Goal: Navigation & Orientation: Find specific page/section

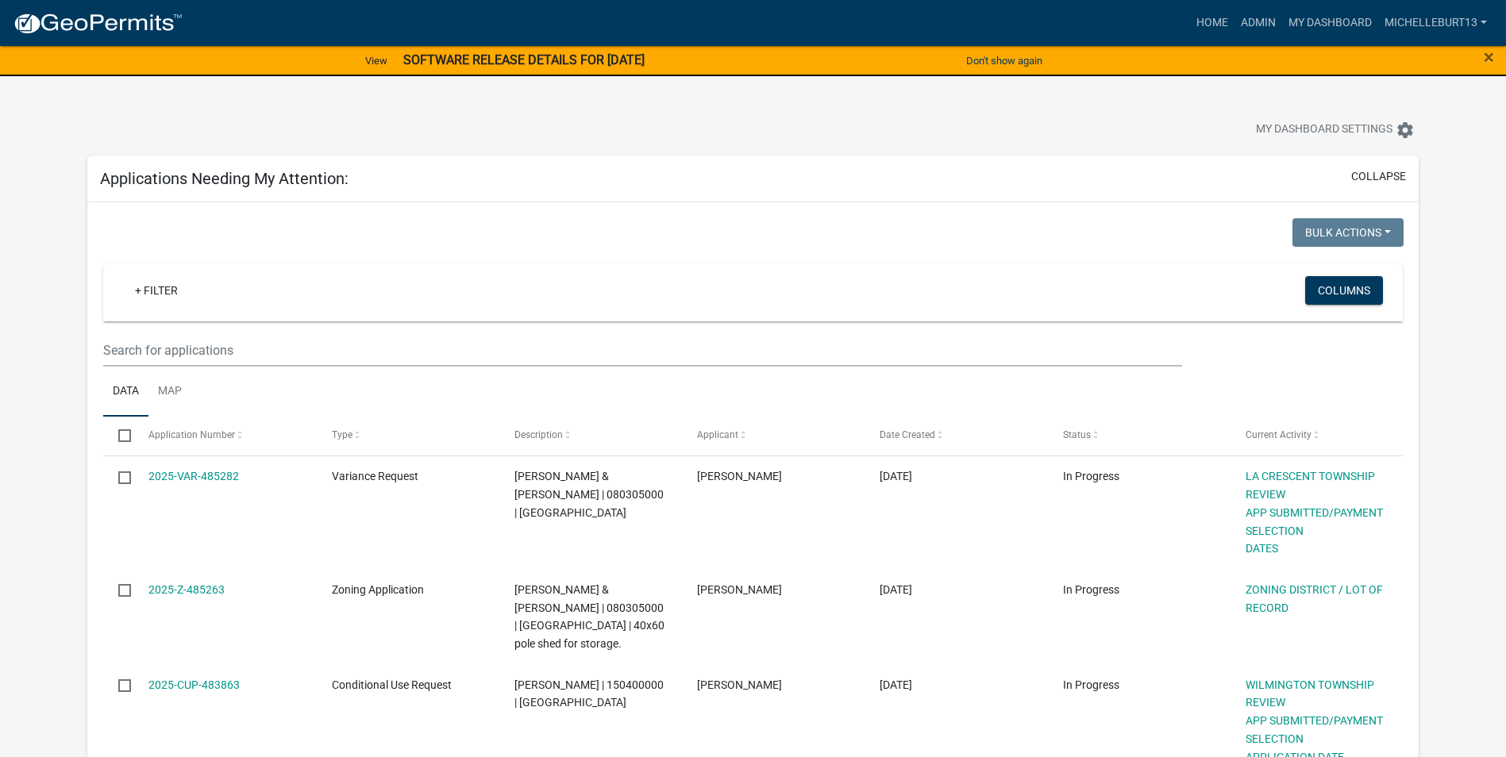
select select "3: 100"
click at [1258, 25] on link "Admin" at bounding box center [1259, 23] width 48 height 30
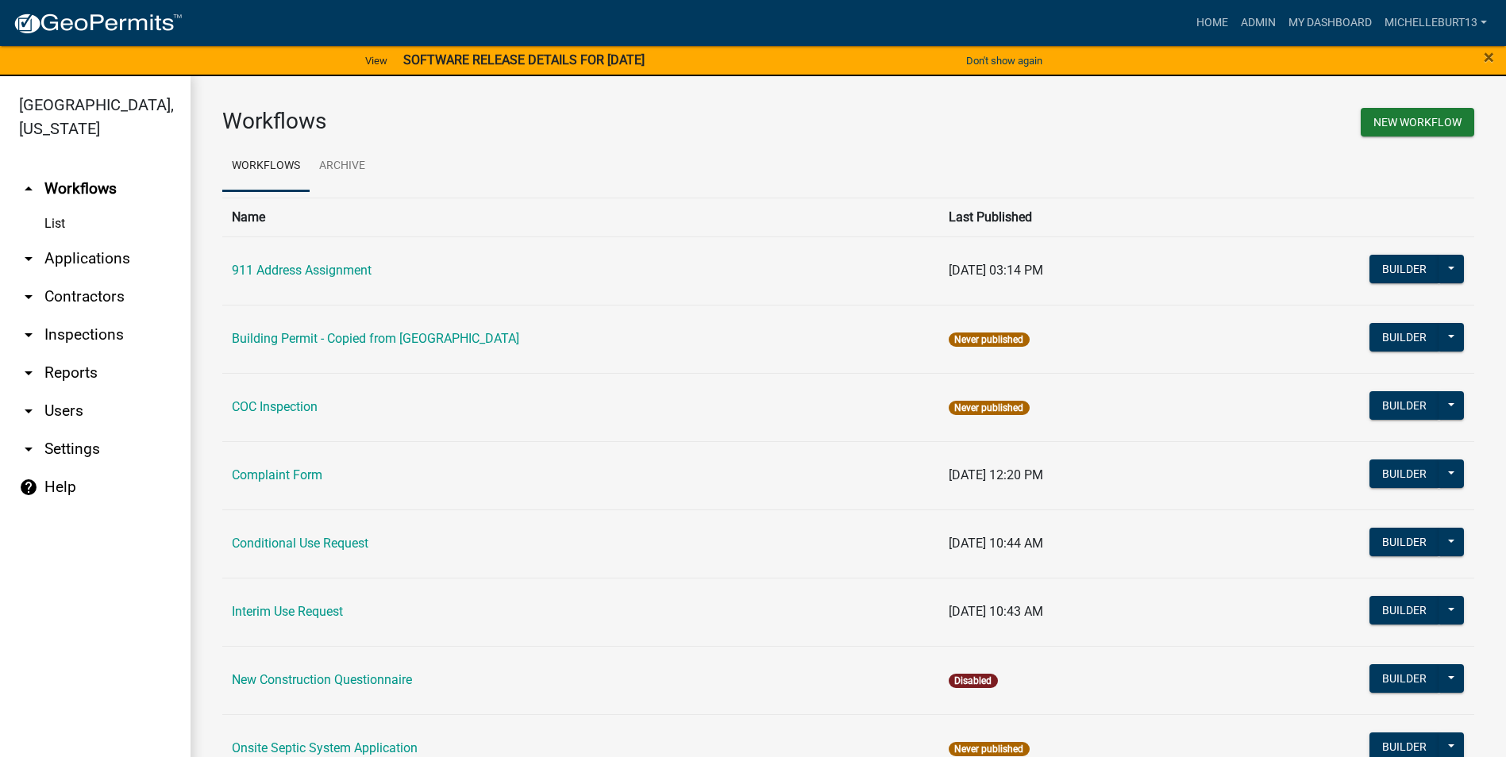
click at [106, 260] on link "arrow_drop_down Applications" at bounding box center [95, 259] width 191 height 38
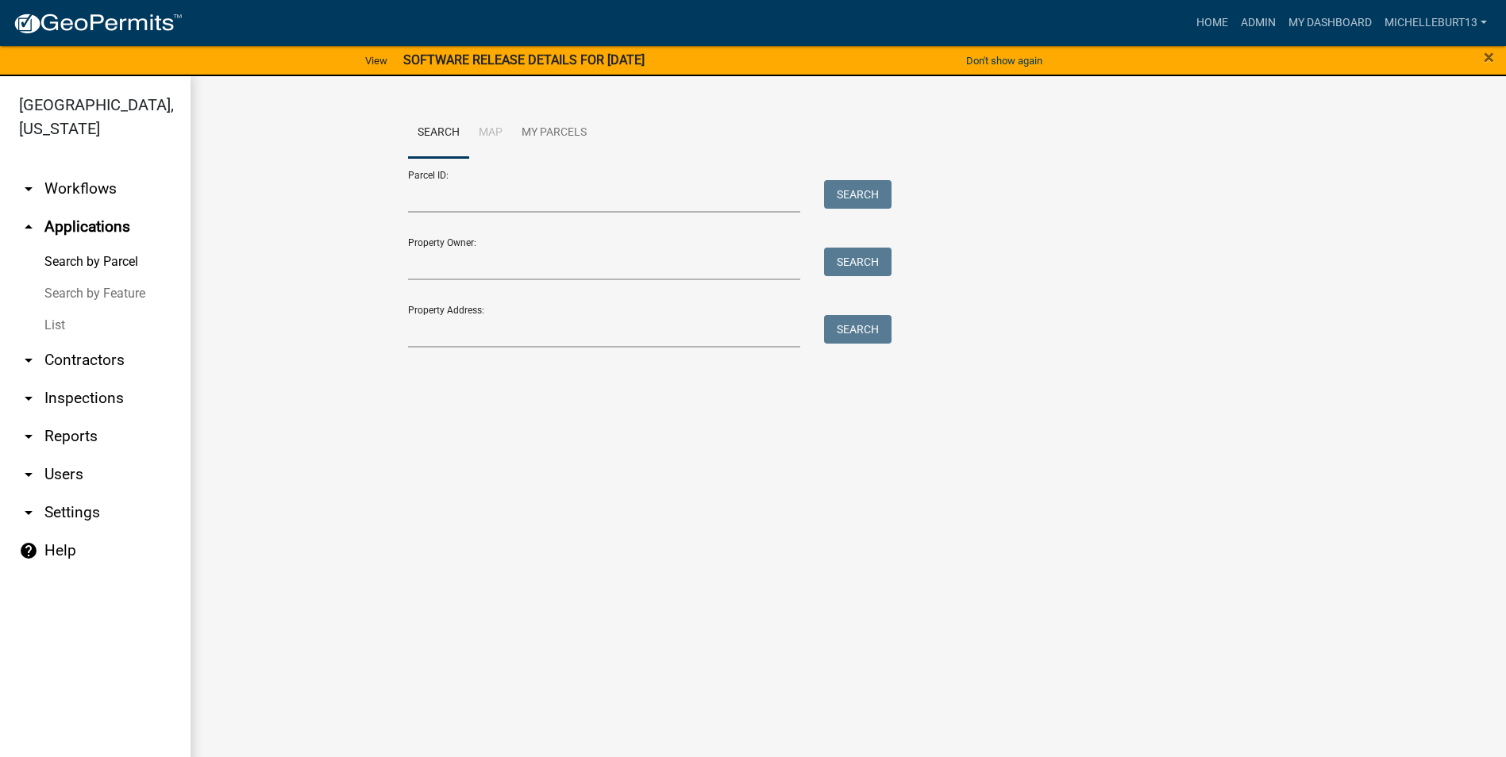
click at [60, 318] on link "List" at bounding box center [95, 326] width 191 height 32
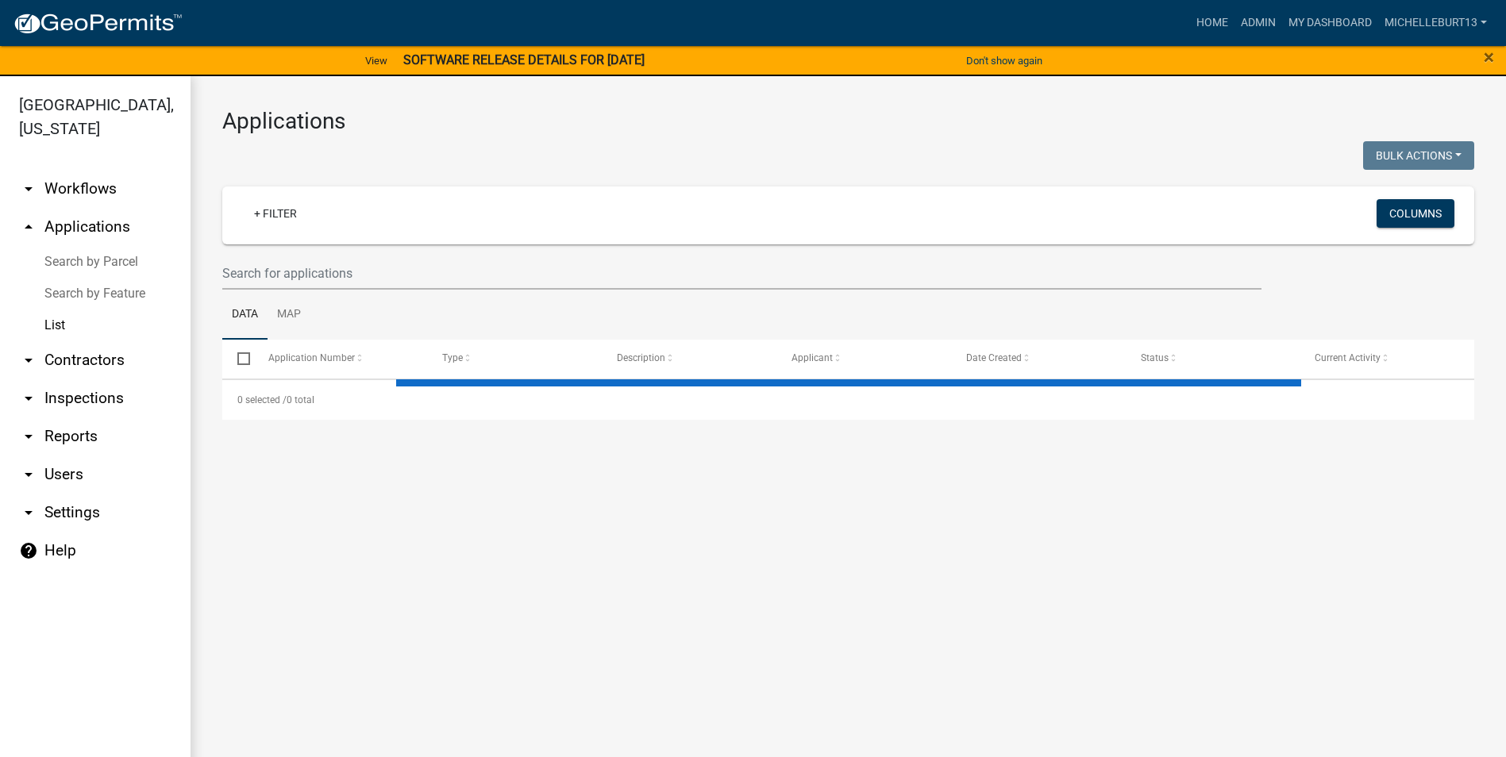
select select "3: 100"
